Goal: Information Seeking & Learning: Learn about a topic

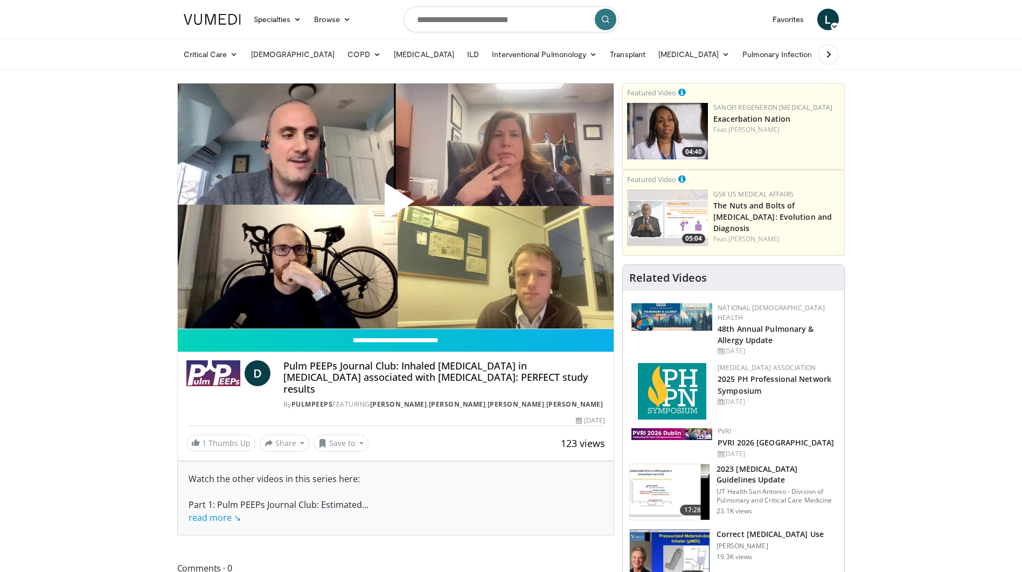
click at [210, 371] on img at bounding box center [213, 373] width 54 height 26
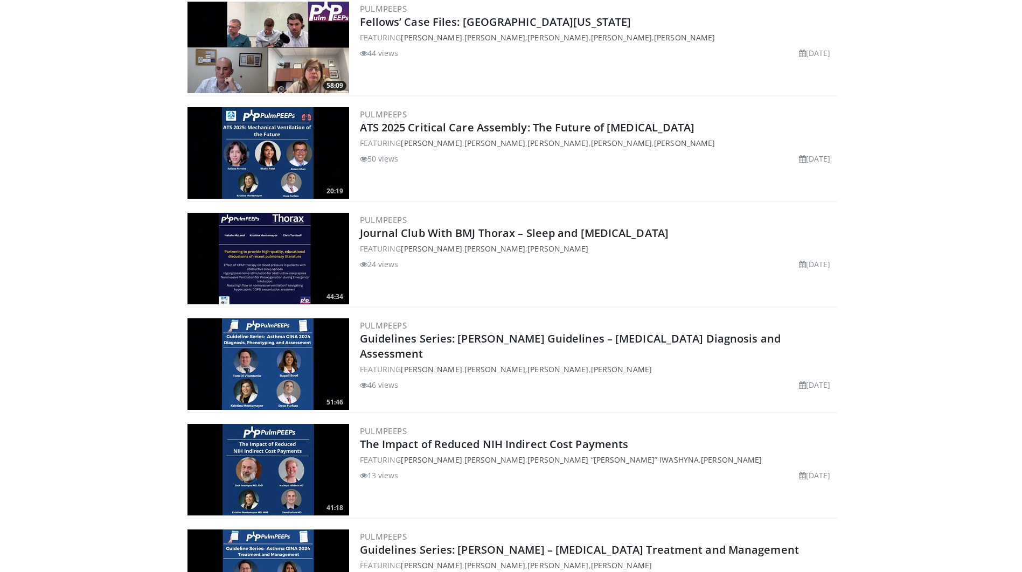
scroll to position [2101, 0]
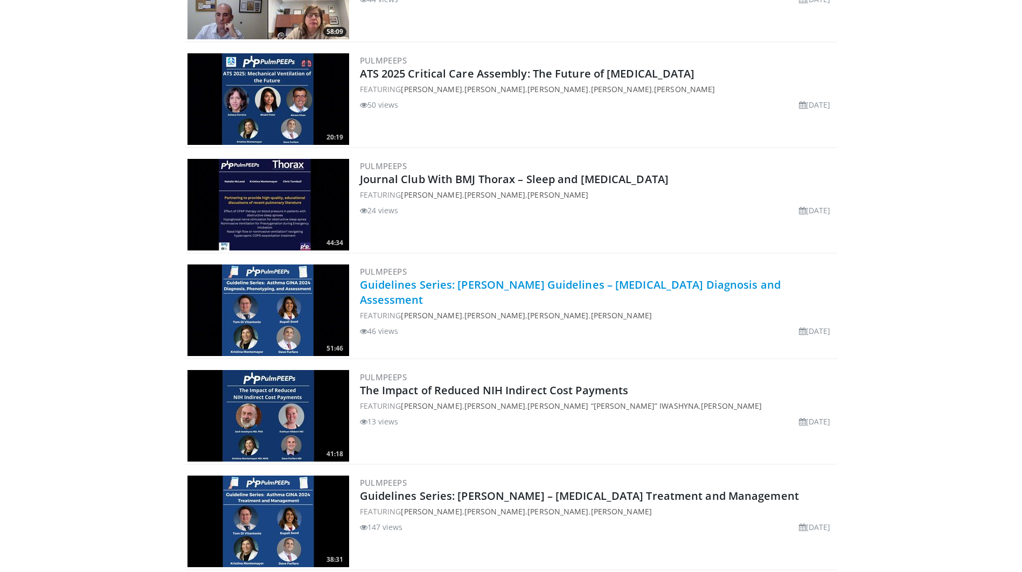
click at [467, 283] on link "Guidelines Series: GINA Guidelines – Asthma Diagnosis and Assessment" at bounding box center [570, 292] width 421 height 30
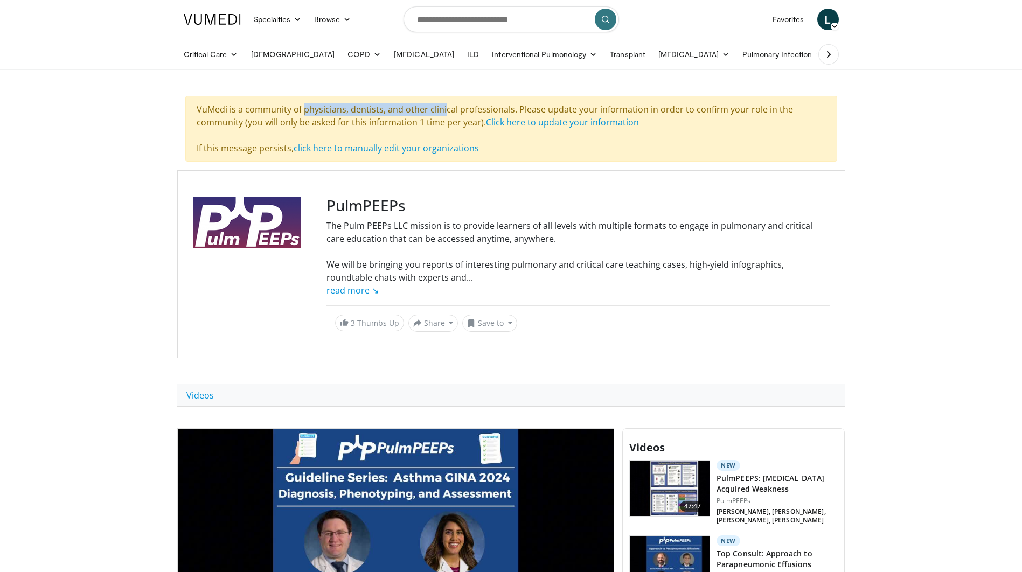
drag, startPoint x: 251, startPoint y: 107, endPoint x: 398, endPoint y: 115, distance: 147.3
click at [398, 115] on div "VuMedi is a community of physicians, dentists, and other clinical professionals…" at bounding box center [511, 129] width 652 height 66
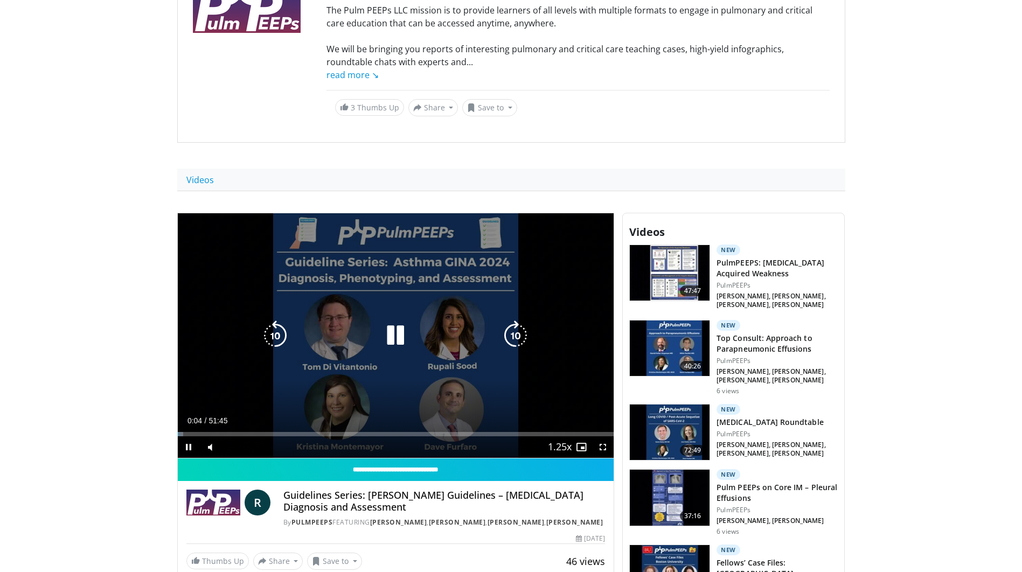
scroll to position [269, 0]
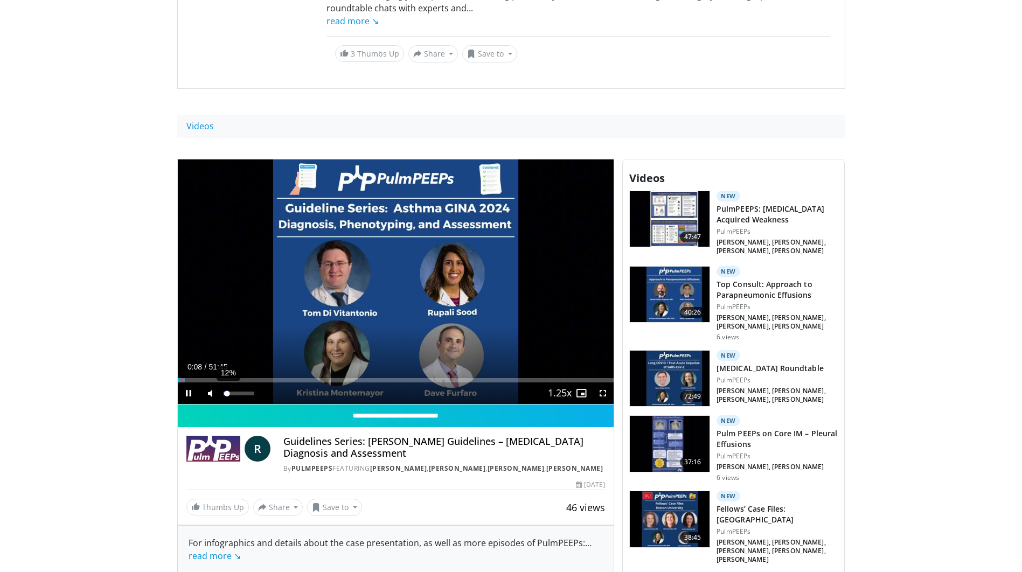
drag, startPoint x: 233, startPoint y: 393, endPoint x: 226, endPoint y: 393, distance: 7.5
click at [227, 393] on div "Volume Level" at bounding box center [226, 394] width 4 height 4
click at [224, 394] on div "Volume Level" at bounding box center [224, 394] width 0 height 4
click at [227, 394] on div "Volume Level" at bounding box center [226, 394] width 4 height 4
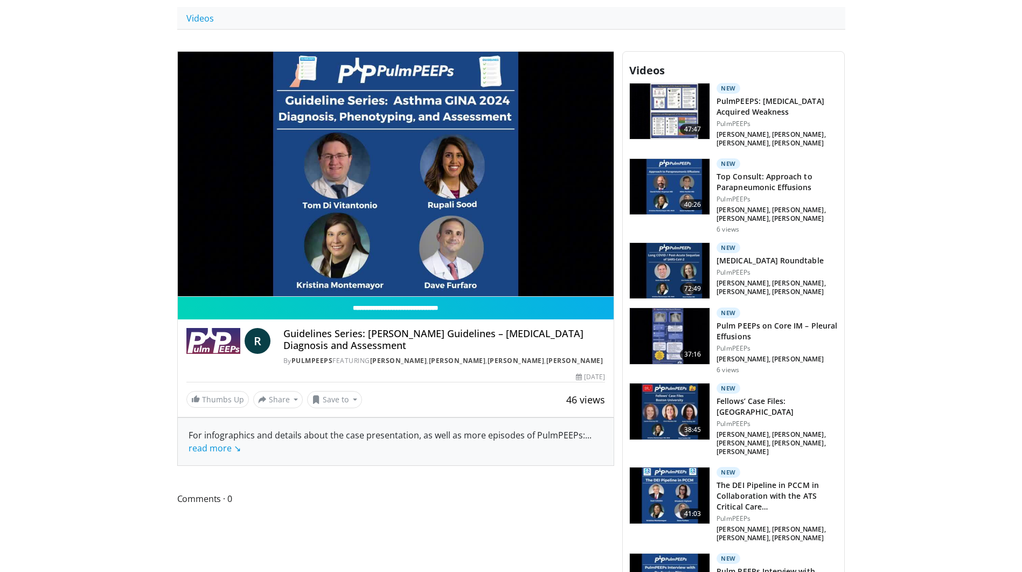
scroll to position [431, 0]
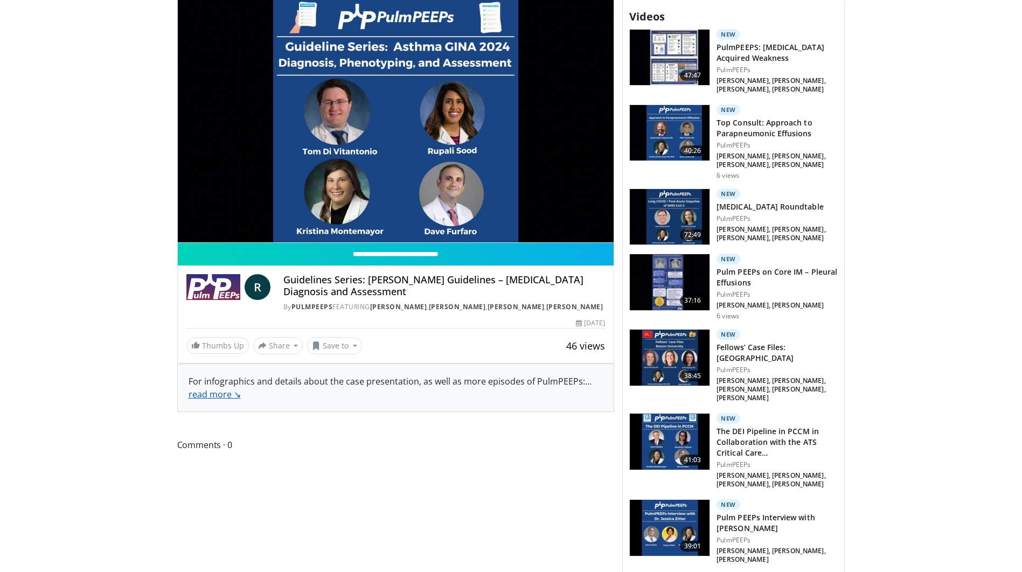
click at [209, 400] on link "read more ↘" at bounding box center [215, 394] width 52 height 12
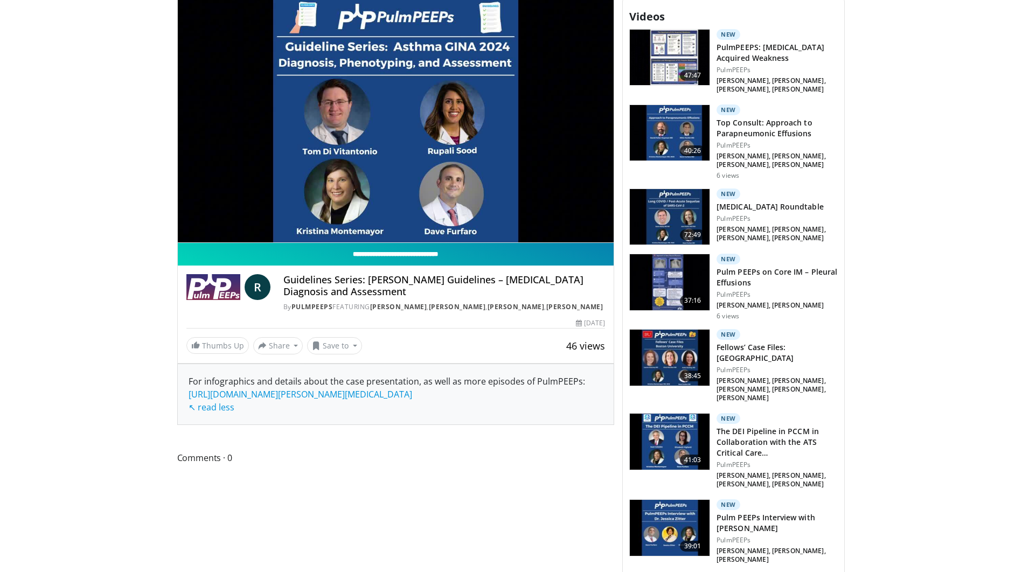
scroll to position [362, 0]
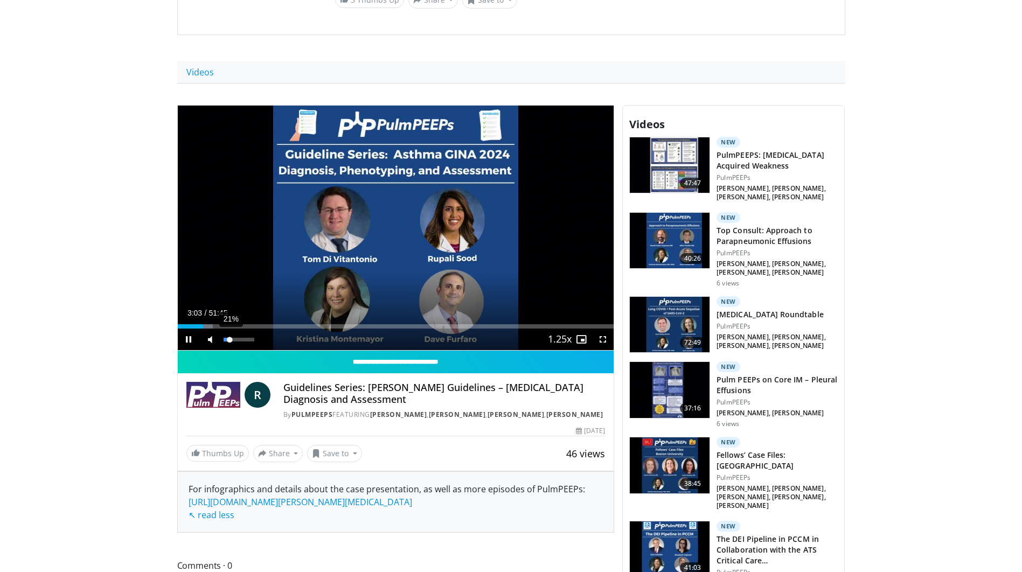
click at [230, 339] on div "Volume Level" at bounding box center [227, 340] width 6 height 4
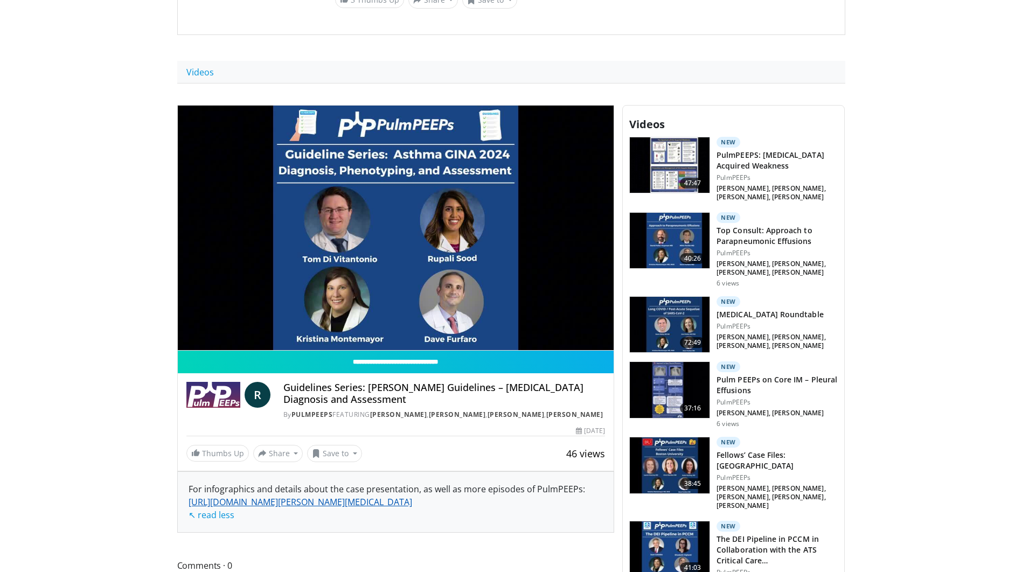
click at [295, 508] on link "https://www.pulmpeeps.com/2025/02/04/93-guidelines-series-gina-guidelines-asthm…" at bounding box center [301, 502] width 224 height 12
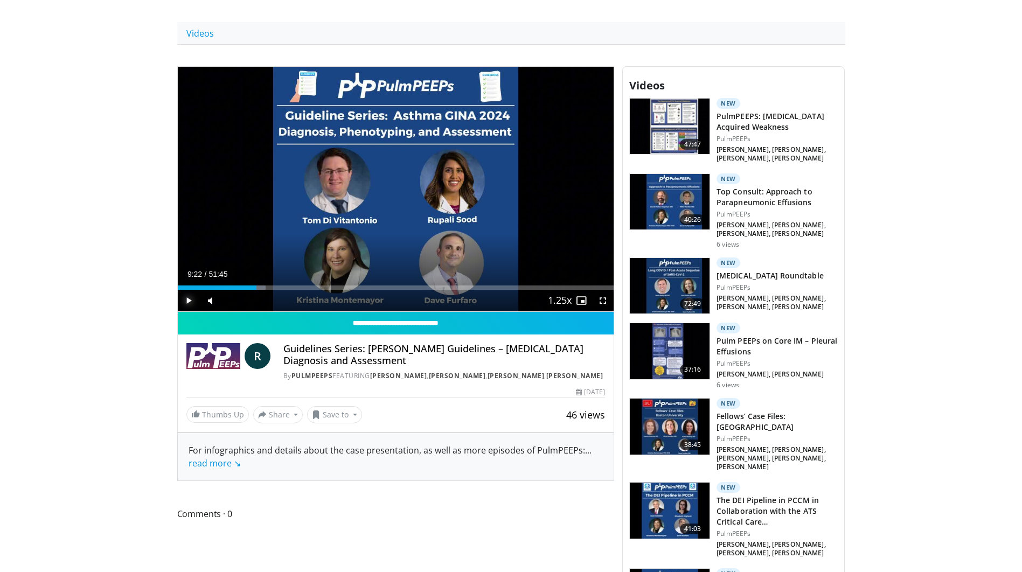
click at [188, 297] on span "Video Player" at bounding box center [189, 301] width 22 height 22
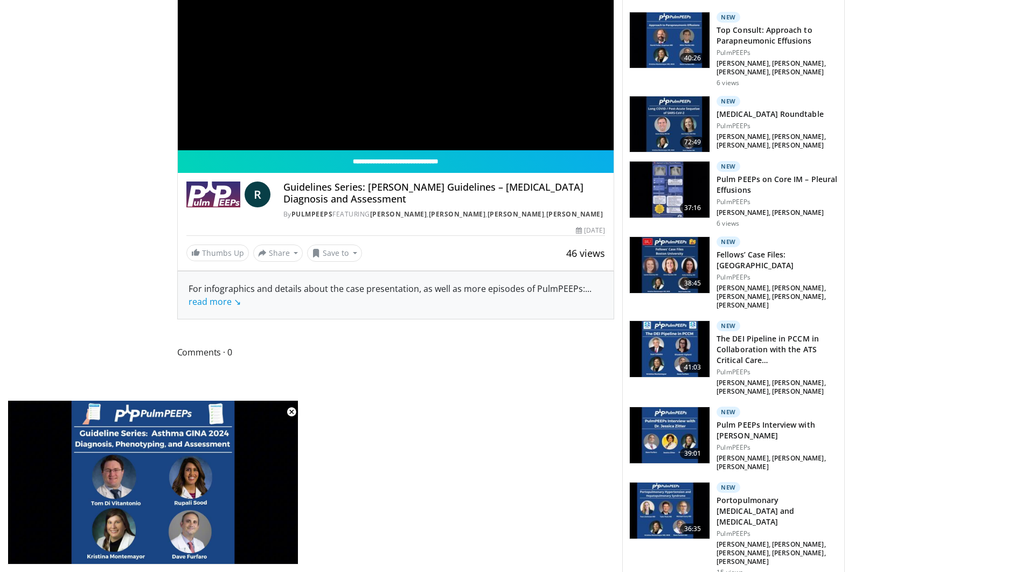
scroll to position [416, 0]
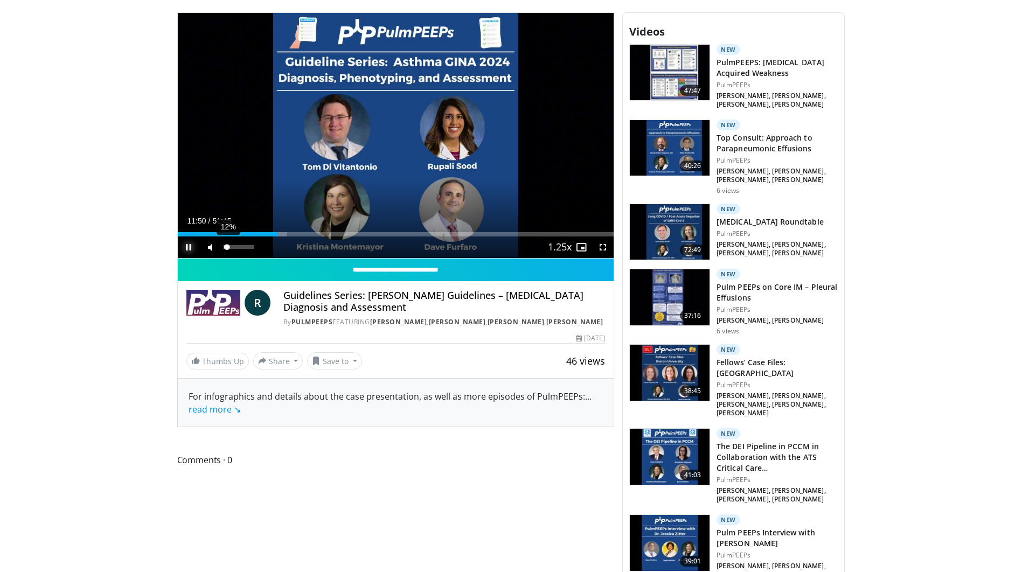
click at [227, 249] on div "Volume Level" at bounding box center [226, 247] width 4 height 4
click at [188, 245] on span "Video Player" at bounding box center [189, 248] width 22 height 22
